Goal: Check status: Check status

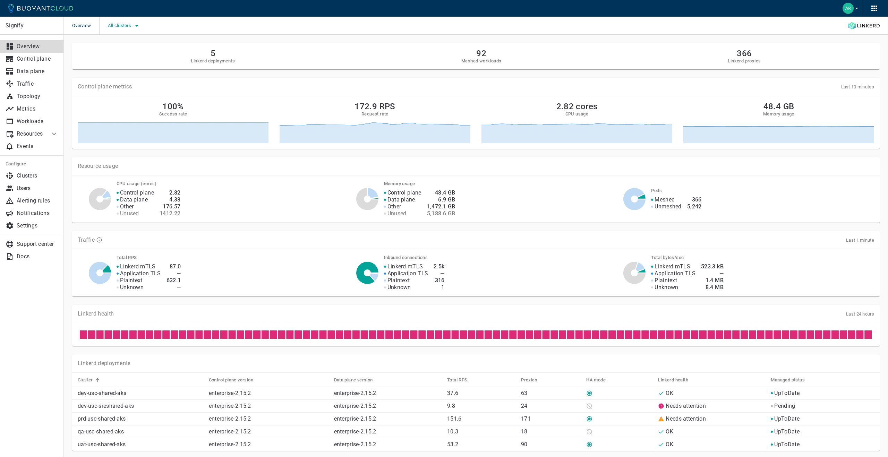
click at [109, 25] on span "All clusters" at bounding box center [120, 26] width 25 height 6
click at [117, 88] on input "uat-usc-shared-aks" at bounding box center [117, 88] width 8 height 8
checkbox input "true"
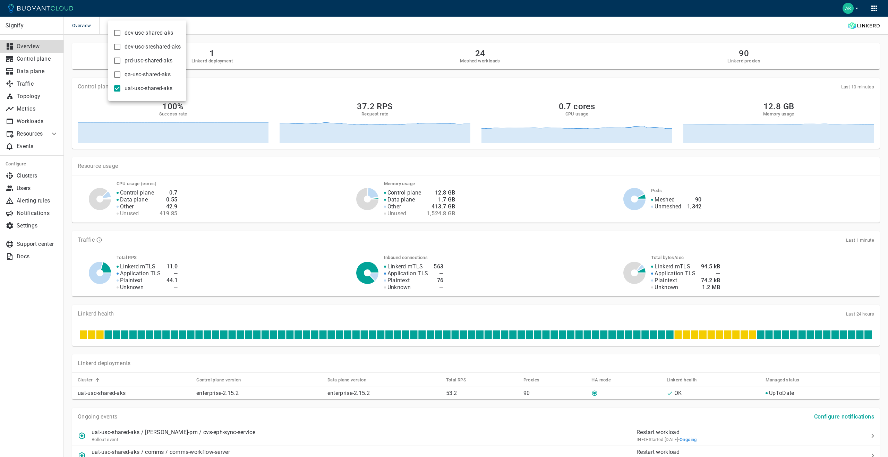
click at [51, 57] on div at bounding box center [444, 228] width 888 height 457
click at [44, 58] on p "Control plane" at bounding box center [38, 59] width 42 height 7
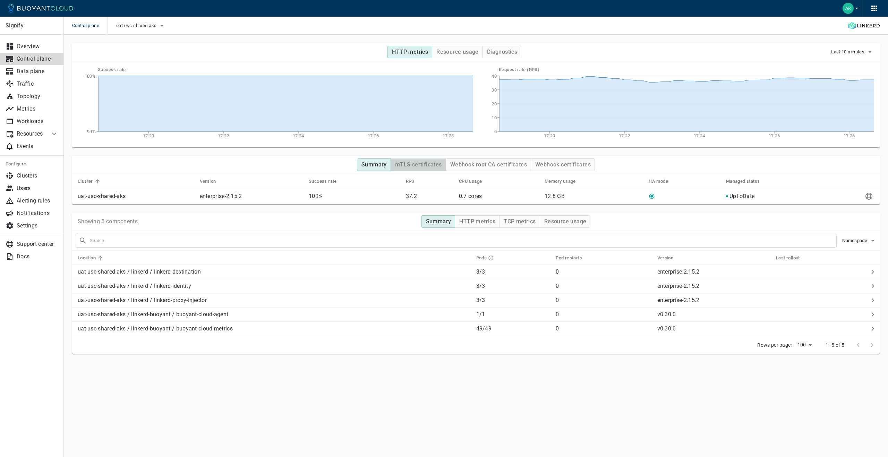
click at [416, 167] on h4 "mTLS certificates" at bounding box center [418, 164] width 47 height 7
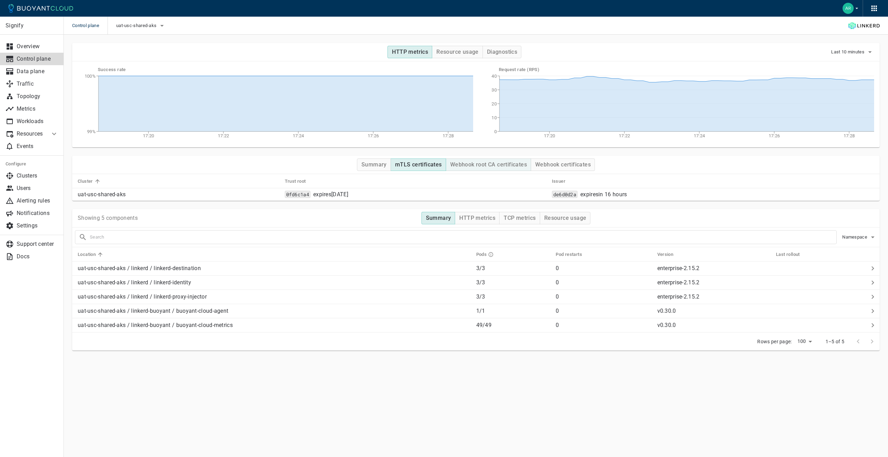
click at [468, 168] on h4 "Webhook root CA certificates" at bounding box center [488, 164] width 77 height 7
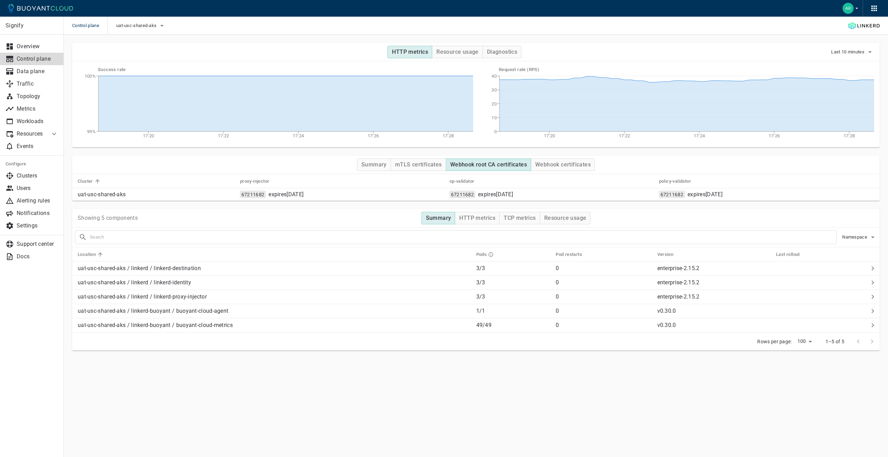
click at [529, 164] on button "Webhook root CA certificates" at bounding box center [488, 165] width 85 height 12
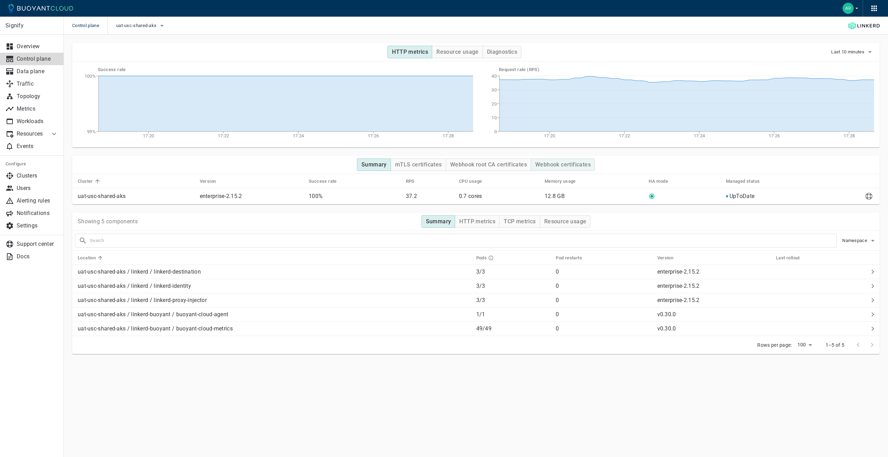
click at [547, 165] on h4 "Webhook certificates" at bounding box center [563, 164] width 56 height 7
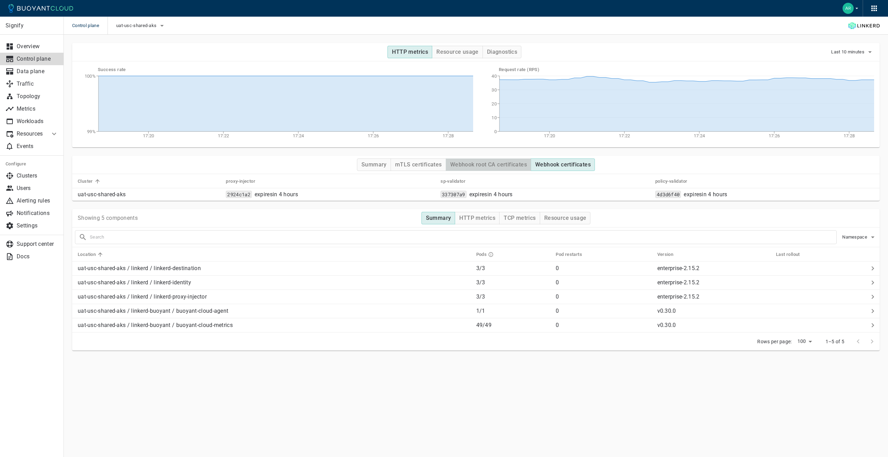
click at [507, 168] on button "Webhook root CA certificates" at bounding box center [488, 165] width 85 height 12
click at [420, 164] on h4 "mTLS certificates" at bounding box center [418, 164] width 47 height 7
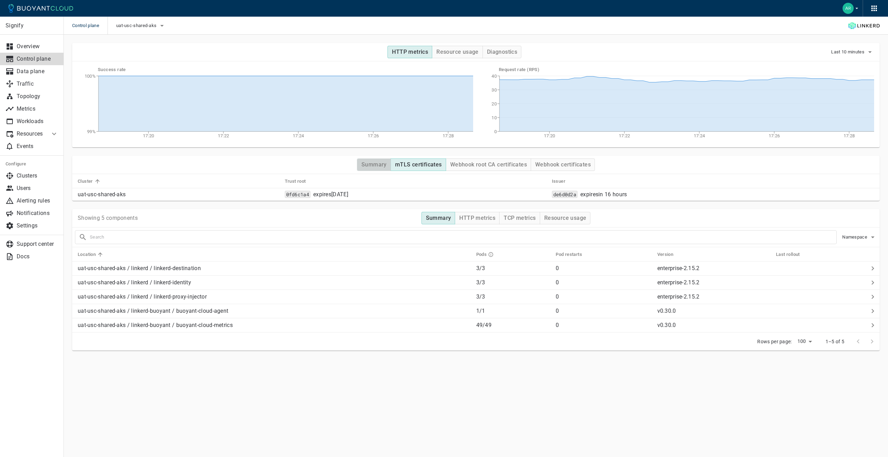
click at [379, 163] on h4 "Summary" at bounding box center [373, 164] width 25 height 7
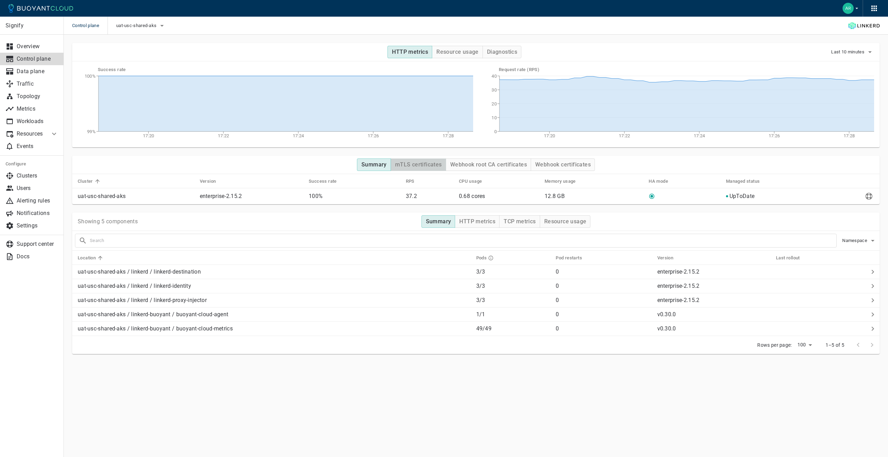
click at [409, 163] on h4 "mTLS certificates" at bounding box center [418, 164] width 47 height 7
